Goal: Task Accomplishment & Management: Use online tool/utility

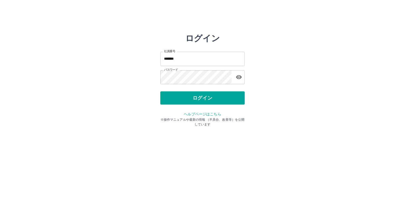
click at [219, 95] on button "ログイン" at bounding box center [202, 97] width 84 height 13
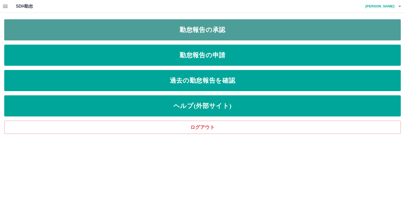
click at [148, 32] on link "勤怠報告の承認" at bounding box center [202, 29] width 396 height 21
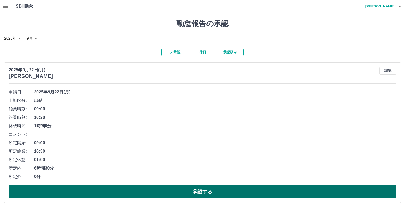
click at [170, 197] on button "承認する" at bounding box center [202, 191] width 387 height 13
